Goal: Learn about a topic

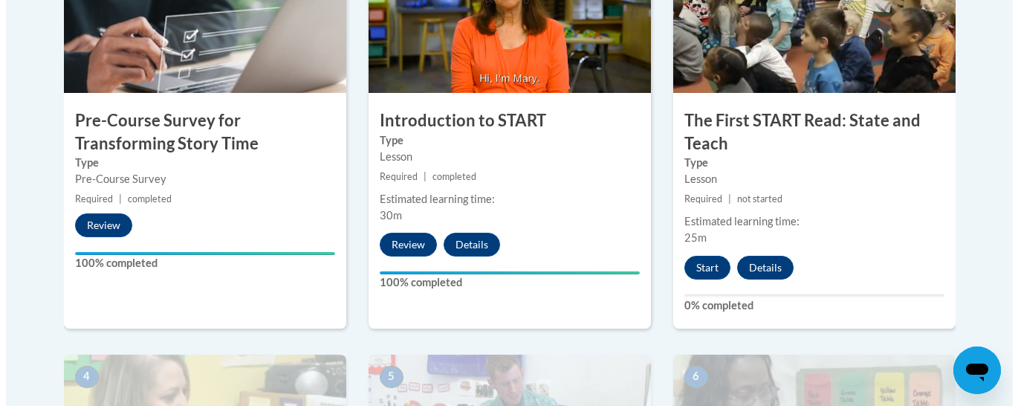
scroll to position [581, 0]
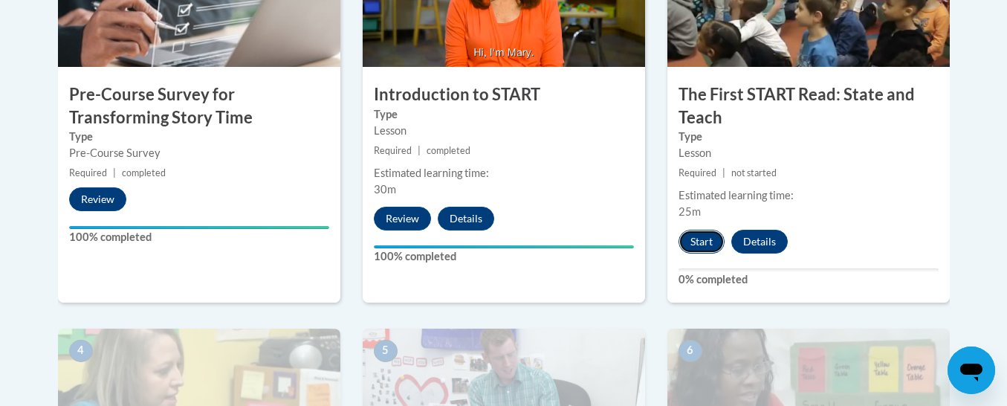
click at [699, 239] on button "Start" at bounding box center [701, 242] width 46 height 24
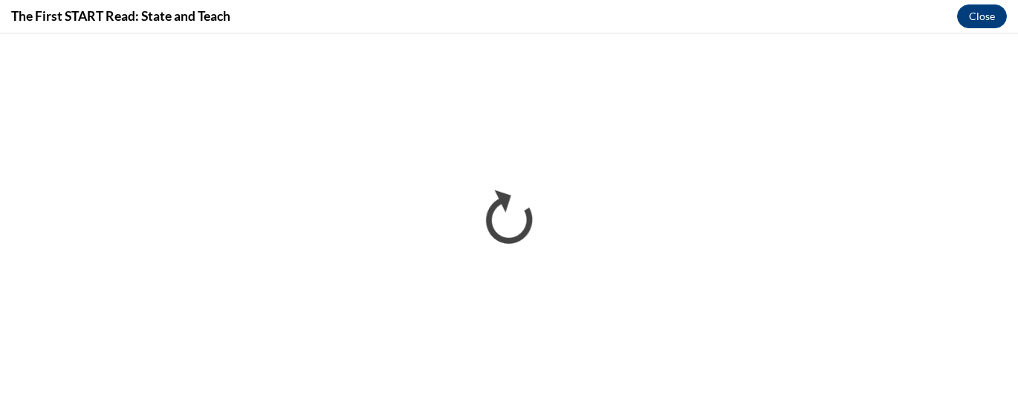
scroll to position [0, 0]
